Goal: Use online tool/utility: Utilize a website feature to perform a specific function

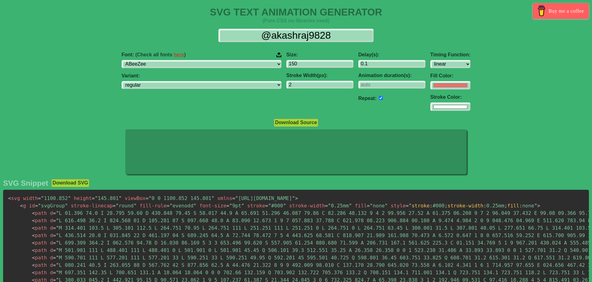
select select "linear"
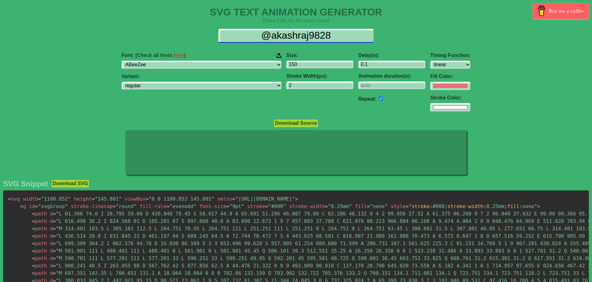
drag, startPoint x: 259, startPoint y: 34, endPoint x: 367, endPoint y: 35, distance: 108.2
click at [367, 35] on input "@akashraj9828" at bounding box center [295, 36] width 155 height 14
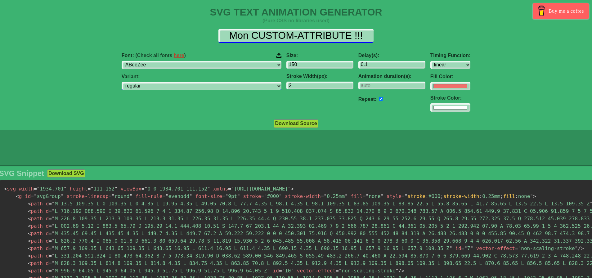
type input "Mon CUSTOM-ATTRIBUTE !!!"
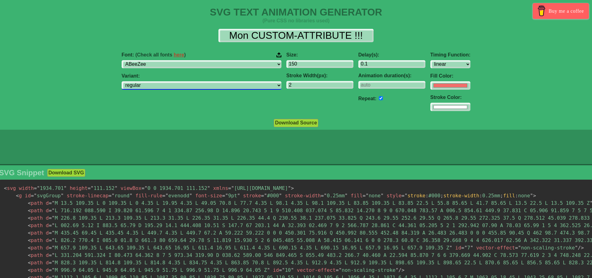
click at [192, 86] on select "regular italic" at bounding box center [202, 85] width 160 height 8
click at [188, 85] on select "regular italic" at bounding box center [202, 85] width 160 height 8
click at [358, 84] on input "number" at bounding box center [391, 85] width 67 height 8
click at [382, 83] on input "1" at bounding box center [391, 85] width 67 height 8
click at [382, 83] on input "2" at bounding box center [391, 85] width 67 height 8
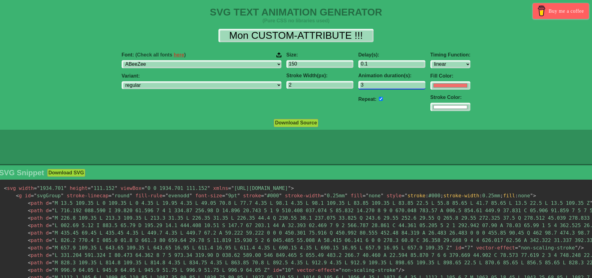
click at [382, 83] on input "3" at bounding box center [391, 85] width 67 height 8
click at [382, 83] on input "4" at bounding box center [391, 85] width 67 height 8
click at [382, 83] on input "5" at bounding box center [391, 85] width 67 height 8
click at [382, 83] on input "6" at bounding box center [391, 85] width 67 height 8
click at [381, 86] on input "5" at bounding box center [391, 85] width 67 height 8
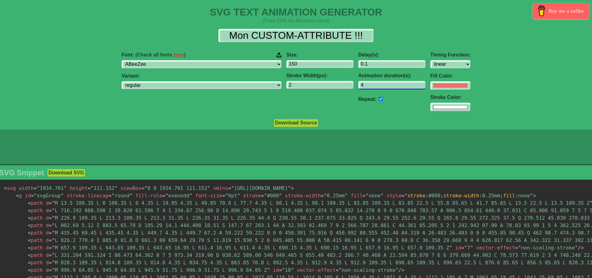
click at [381, 86] on input "4" at bounding box center [391, 85] width 67 height 8
click at [381, 86] on input "3" at bounding box center [391, 85] width 67 height 8
click at [381, 86] on input "2" at bounding box center [391, 85] width 67 height 8
type input "1"
click at [381, 86] on input "1" at bounding box center [391, 85] width 67 height 8
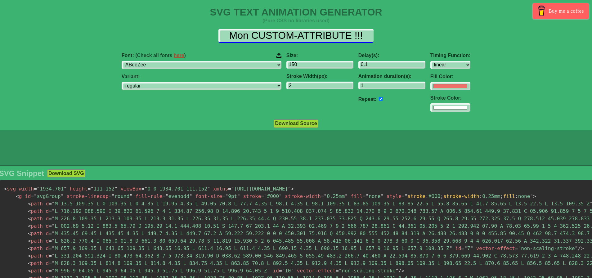
drag, startPoint x: 251, startPoint y: 35, endPoint x: 184, endPoint y: 36, distance: 67.3
click at [184, 36] on div "Mon CUSTOM-ATTRIBUTE !!!" at bounding box center [296, 36] width 590 height 14
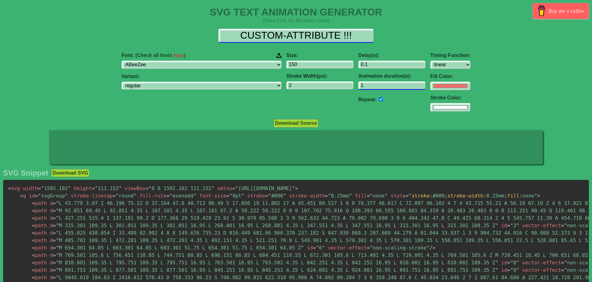
type input "CUSTOM-ATTRIBUTE !!!"
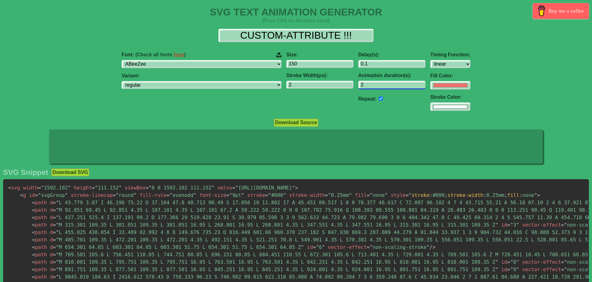
type input "2"
click at [383, 84] on input "2" at bounding box center [391, 85] width 67 height 8
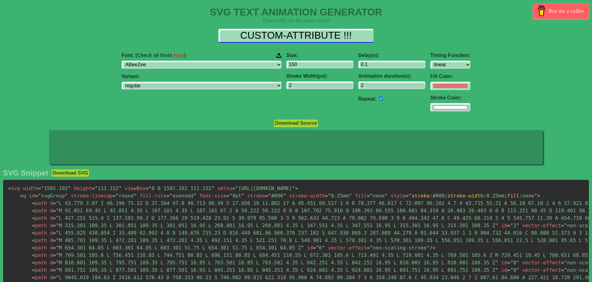
drag, startPoint x: 340, startPoint y: 33, endPoint x: 374, endPoint y: 34, distance: 33.8
click at [374, 34] on div "CUSTOM-ATTRIBUTE !!!" at bounding box center [296, 36] width 582 height 14
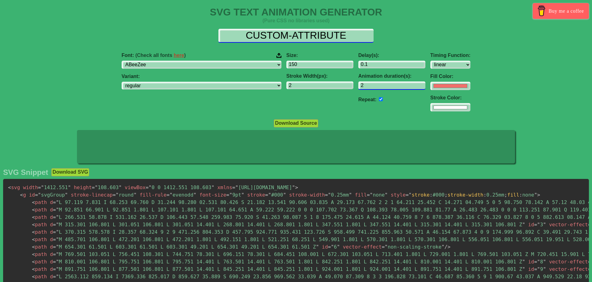
type input "CUSTOM-ATTRIBUTE"
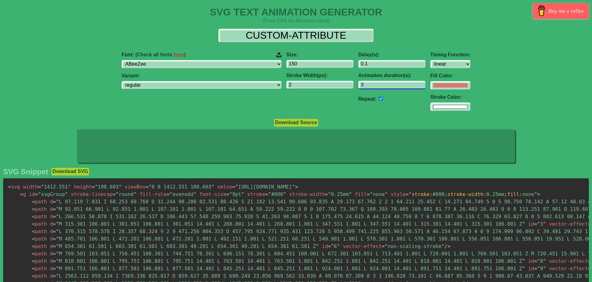
type input "3"
click at [381, 84] on input "3" at bounding box center [391, 85] width 67 height 8
click at [430, 85] on input "#f16f6b" at bounding box center [450, 85] width 40 height 8
type input "#025a9c"
click at [483, 81] on div "Font: (Check all fonts here ) ABeeZee [PERSON_NAME] Display AR One Sans [PERSON…" at bounding box center [296, 81] width 592 height 69
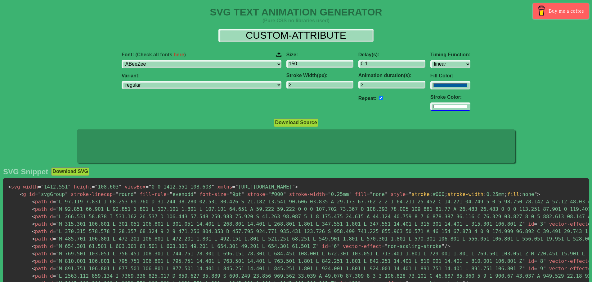
click at [430, 108] on input "#ffffff" at bounding box center [450, 107] width 40 height 8
type input "#000000"
click at [438, 95] on div "Font: (Check all fonts here ) ABeeZee [PERSON_NAME] Display AR One Sans [PERSON…" at bounding box center [296, 81] width 592 height 69
